Goal: Task Accomplishment & Management: Manage account settings

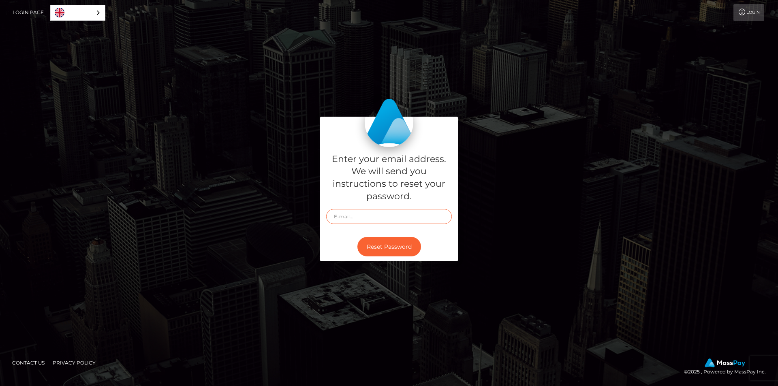
click at [341, 219] on input "text" at bounding box center [389, 216] width 126 height 15
click at [26, 363] on link "Contact Us" at bounding box center [28, 362] width 39 height 13
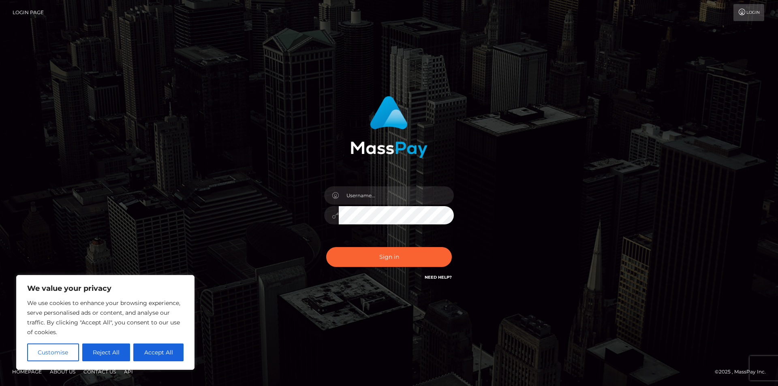
click at [269, 243] on div "Sign in" at bounding box center [389, 193] width 462 height 206
click at [361, 197] on input "text" at bounding box center [396, 195] width 115 height 18
type input "william534"
click at [390, 255] on button "Sign in" at bounding box center [389, 257] width 126 height 20
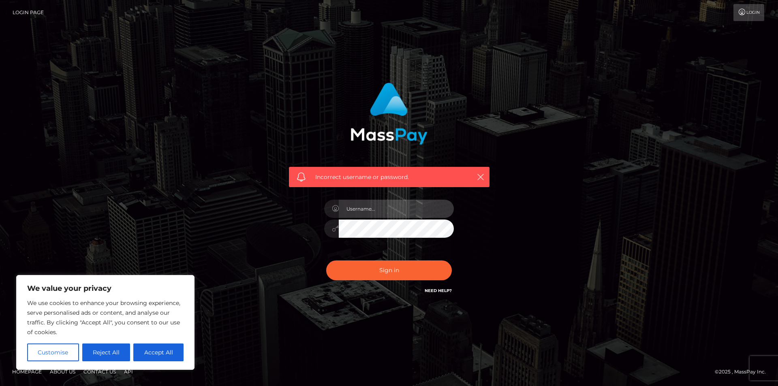
click at [379, 211] on input "text" at bounding box center [396, 209] width 115 height 18
type input "william534"
click at [326, 260] on button "Sign in" at bounding box center [389, 270] width 126 height 20
click at [752, 11] on link "Login" at bounding box center [748, 12] width 31 height 17
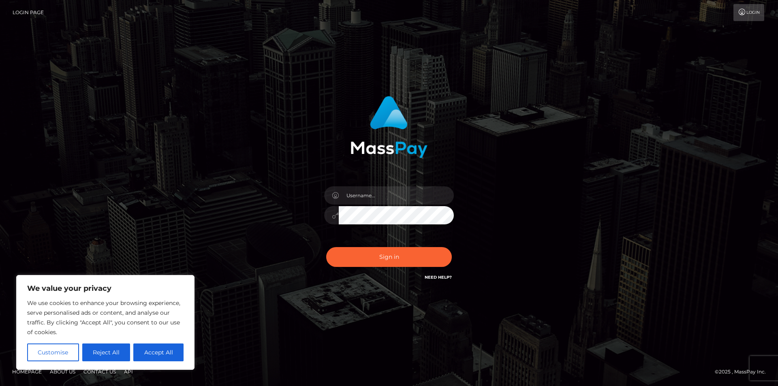
click at [426, 278] on link "Need Help?" at bounding box center [437, 277] width 27 height 5
